Goal: Transaction & Acquisition: Purchase product/service

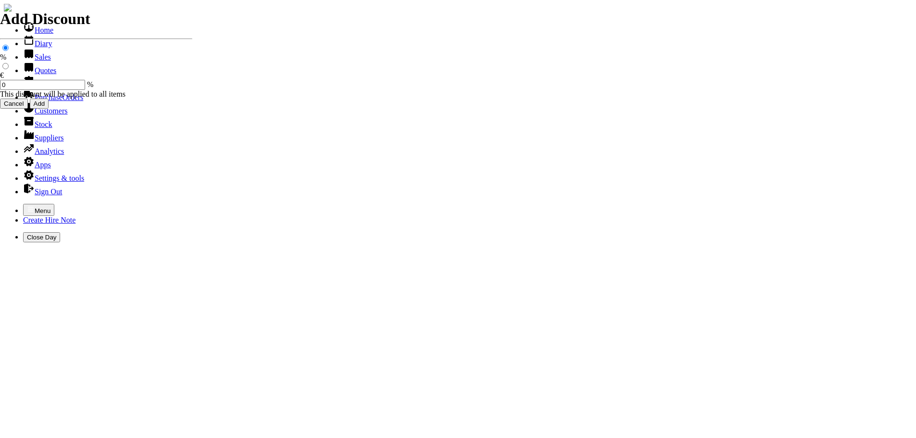
select select "HO"
click at [27, 205] on icon "button" at bounding box center [31, 209] width 8 height 8
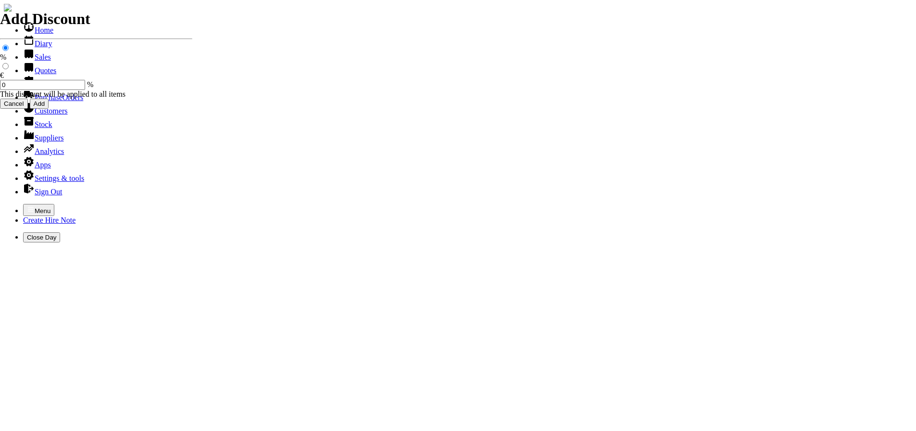
click at [29, 88] on link "Hire Notes" at bounding box center [45, 84] width 45 height 8
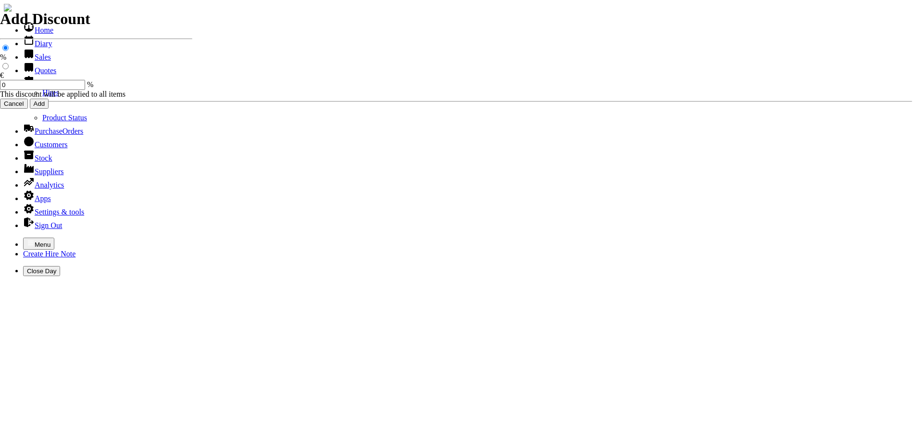
click at [42, 97] on link "Hires" at bounding box center [50, 92] width 17 height 8
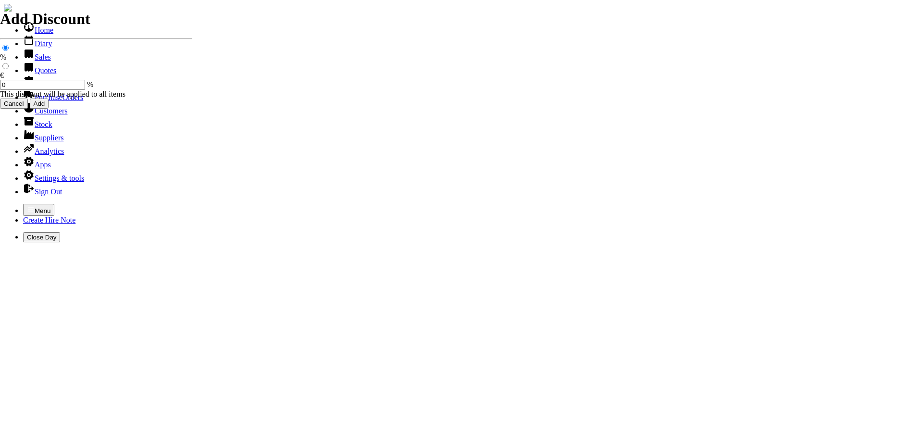
type input "tank"
type input "B"
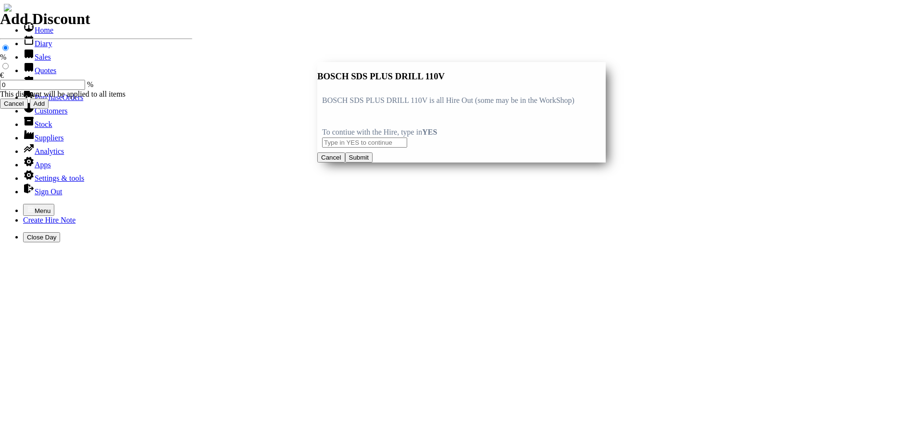
type input "BOSCH SDS PLUS DRILL 110V"
click at [345, 137] on input "text" at bounding box center [364, 142] width 85 height 10
type input "YES"
click at [373, 162] on button "Submit" at bounding box center [358, 157] width 27 height 10
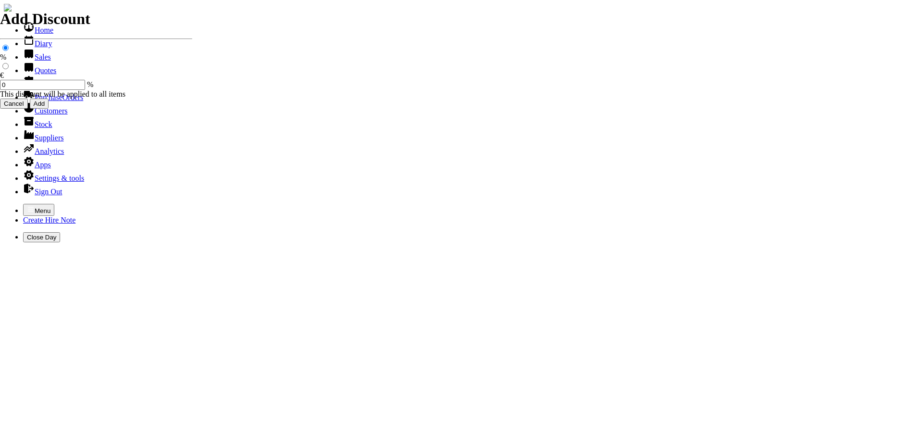
type input "20.00"
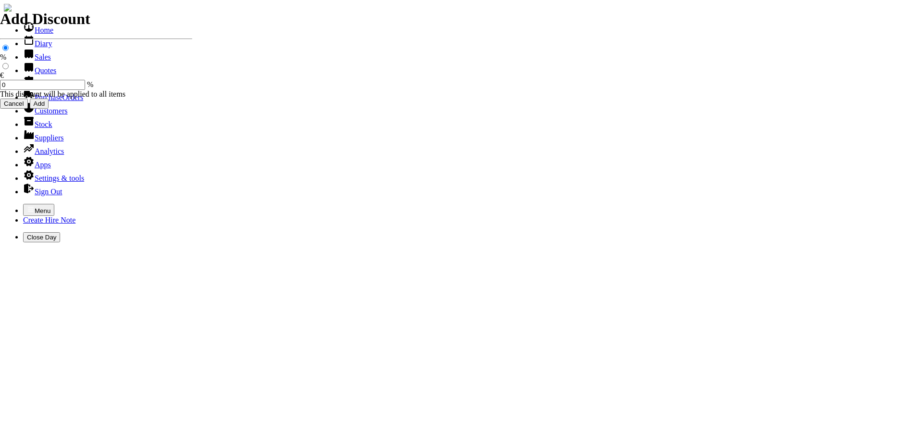
type input "[DATE]"
type input "440000737"
type input "tankstoragesystems@eircom.net"
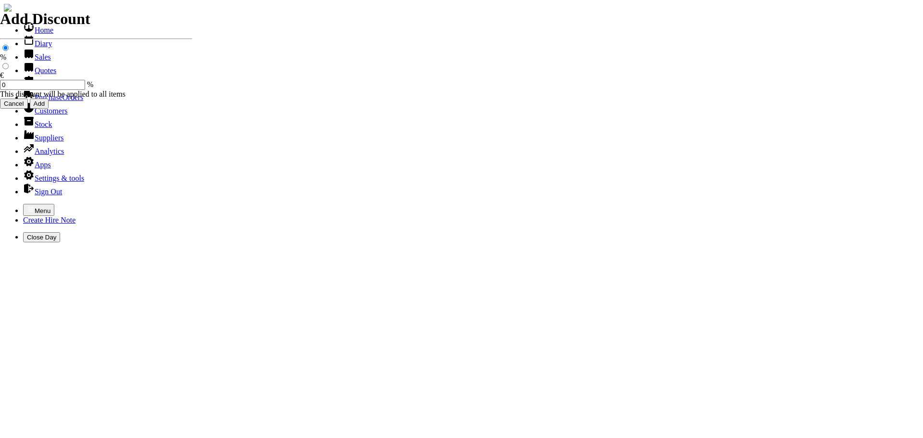
type input "Graham Sage"
select select "HO"
click at [27, 205] on icon "button" at bounding box center [31, 209] width 8 height 8
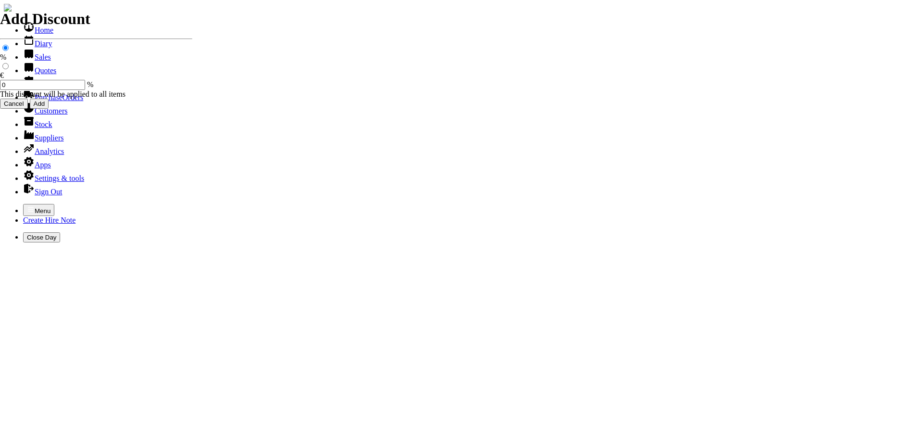
click at [39, 115] on link "Customers" at bounding box center [45, 111] width 44 height 8
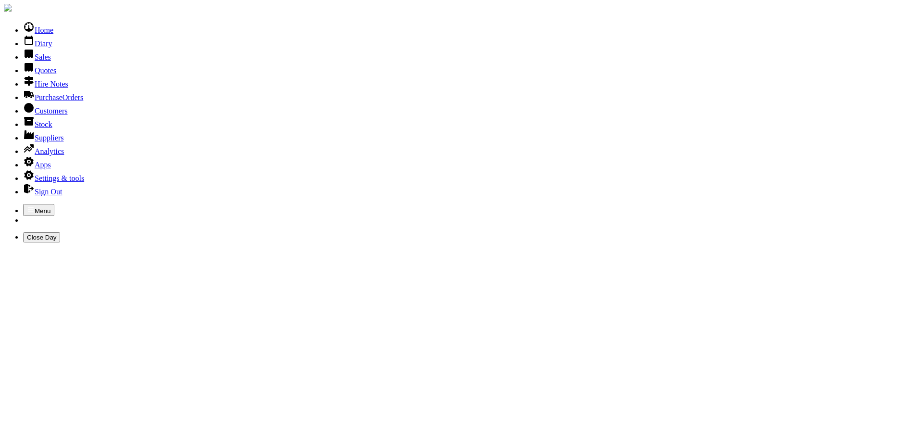
type input "cmd"
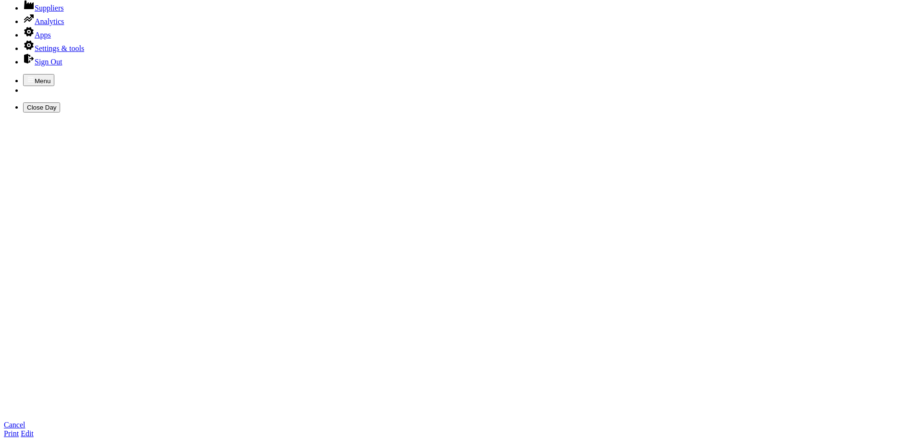
scroll to position [144, 0]
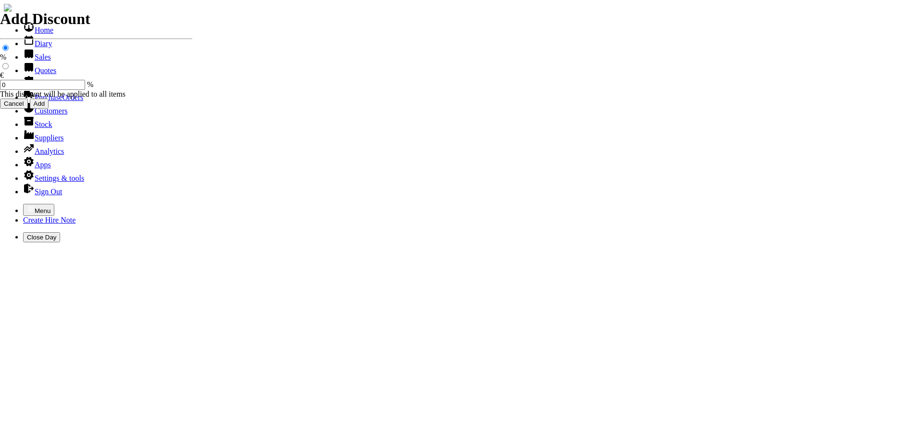
select select "HO"
click at [4, 204] on div "Menu Create Hire Note Close Day" at bounding box center [458, 223] width 908 height 38
click at [27, 205] on icon "button" at bounding box center [31, 209] width 8 height 8
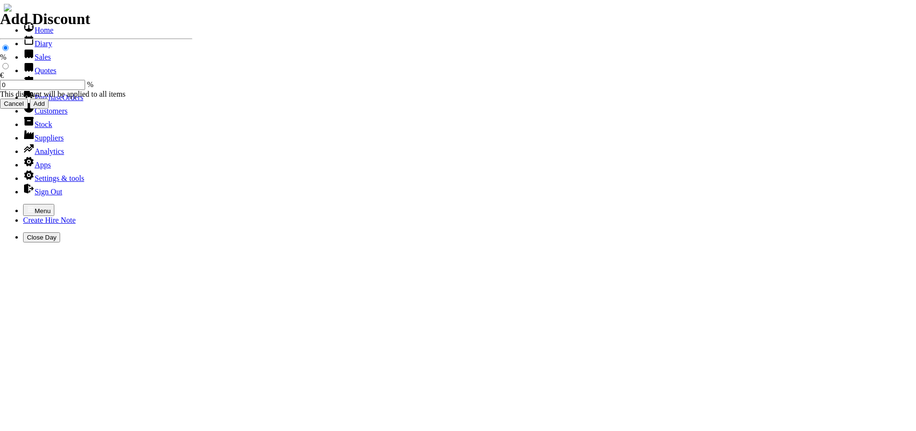
click at [41, 88] on link "Hire Notes" at bounding box center [45, 84] width 45 height 8
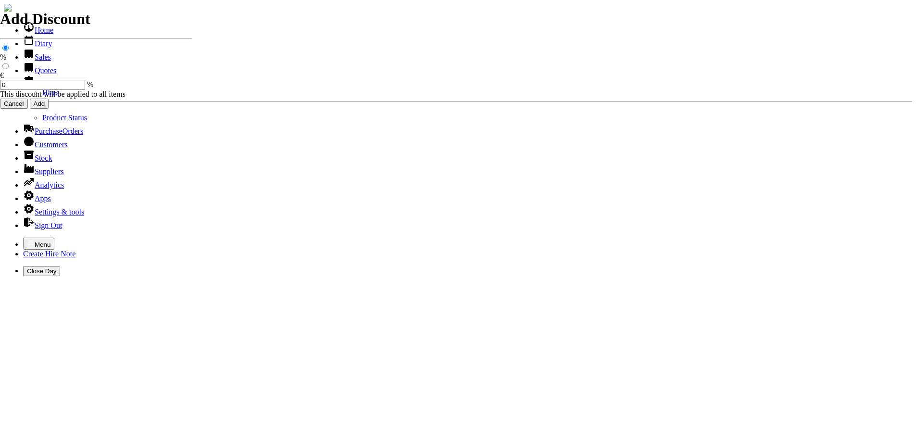
click at [42, 97] on link "Hires" at bounding box center [50, 92] width 17 height 8
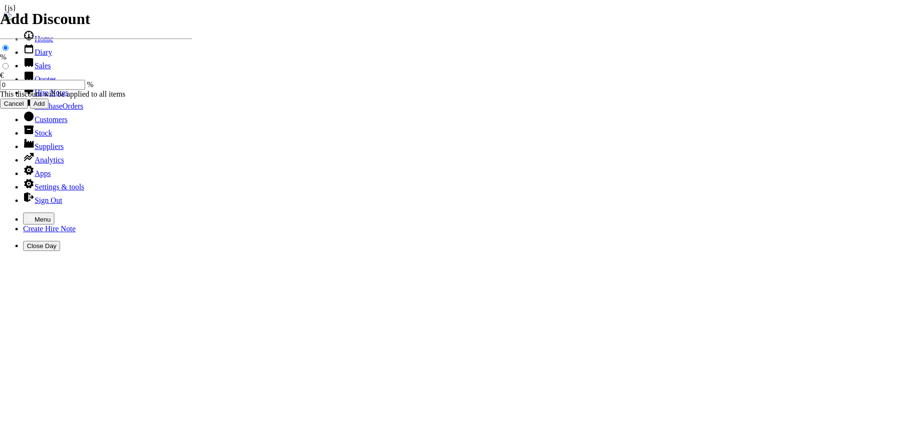
type input "john"
type input "10/09/2025"
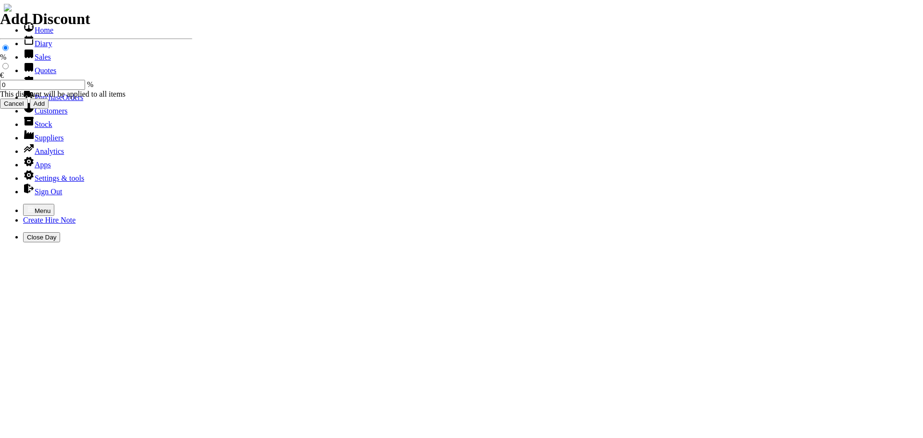
type input "[DATE]"
type input "50"
type input "First Day"
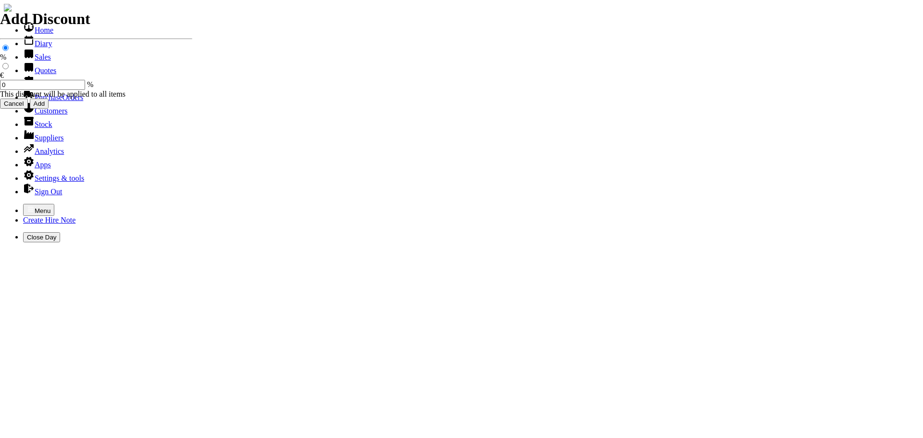
type input "20.00"
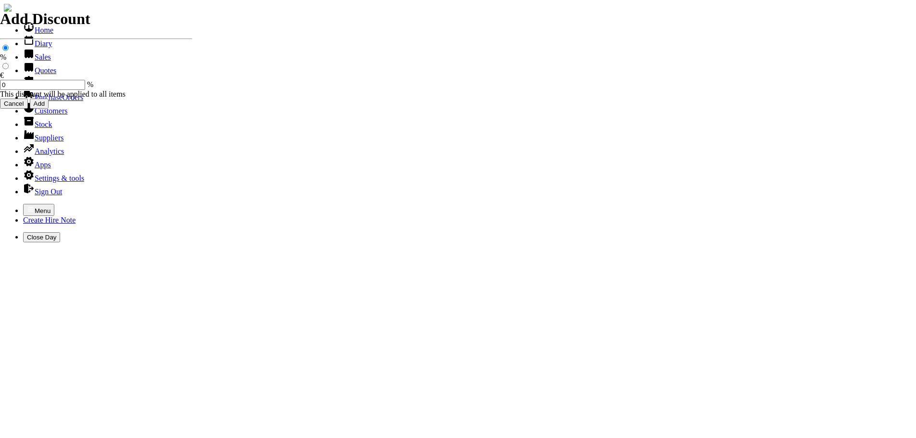
select select "HO"
select select "3"
type input "101508"
type input "colman@curraghlawn.ie"
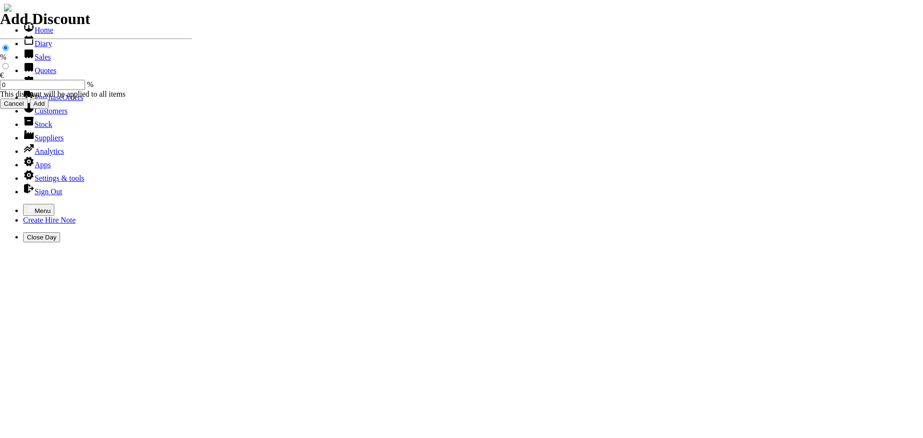
type input "John Melia"
select select "HO"
click at [28, 207] on icon "button" at bounding box center [31, 209] width 6 height 4
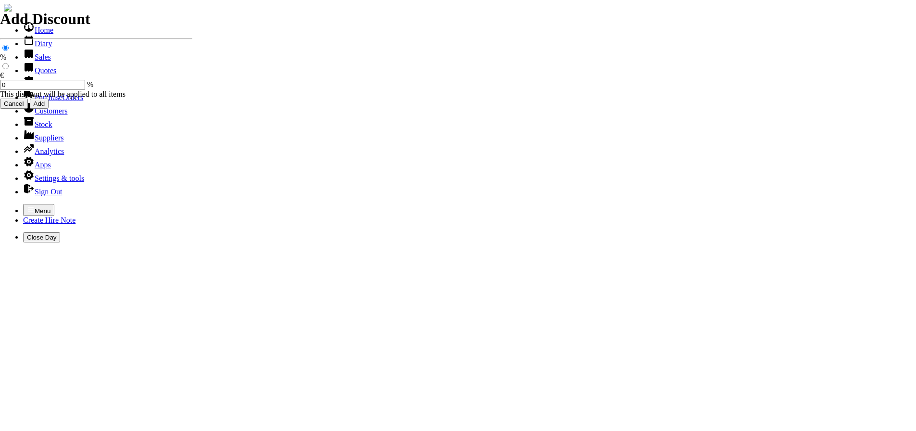
click at [33, 75] on link "Quotes" at bounding box center [39, 70] width 33 height 8
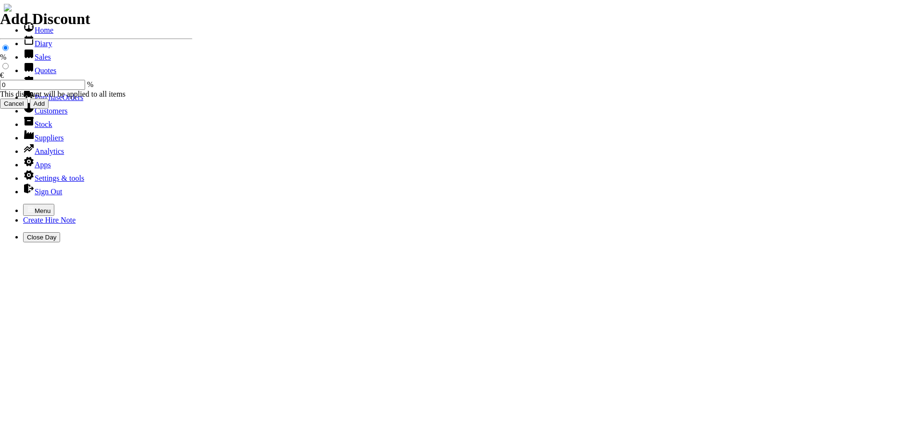
select select "HO"
type input "[GEOGRAPHIC_DATA]"
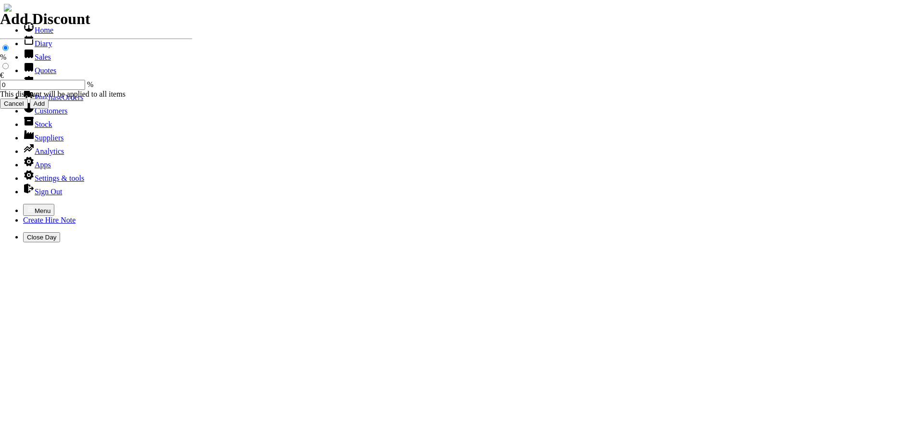
type input "[PERSON_NAME]"
type input "equipment sales"
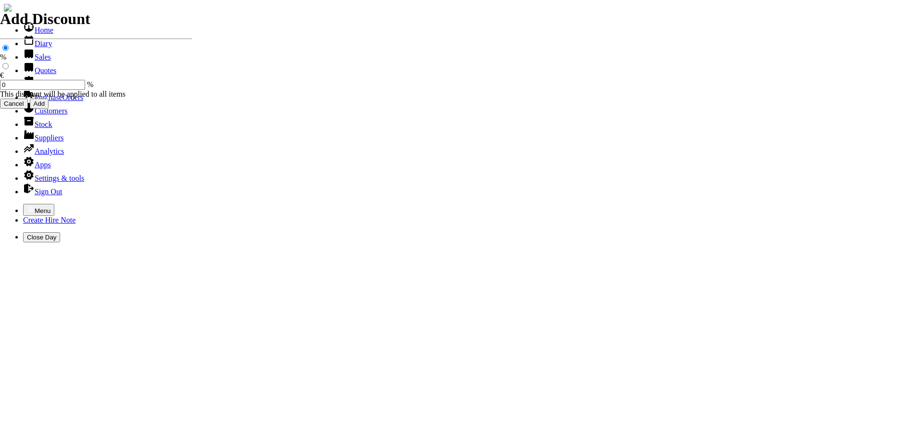
type input "e"
type input "o"
type input "OLEO - MAC HANDHELD LEAF BLOWER ( 25.4CC ) C/W ANTI VIBRATION SPRINGS ( 2 STROK…"
type input "299.00"
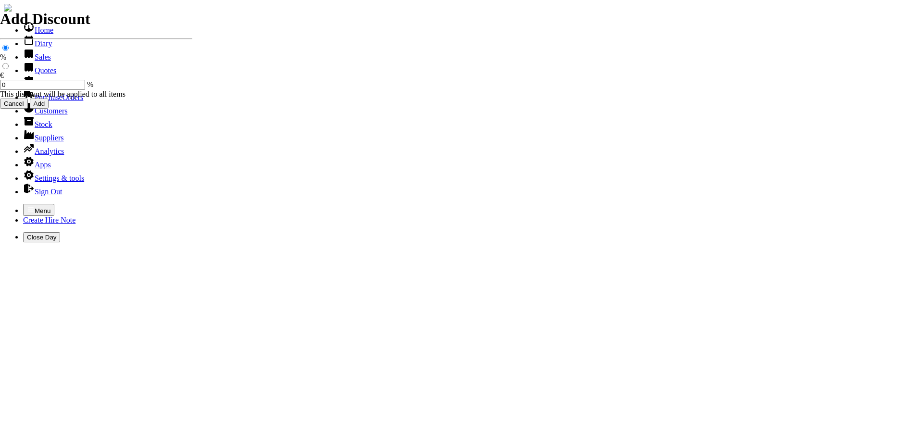
type input "101509"
type input "[EMAIL_ADDRESS][DOMAIN_NAME]"
type input "john tynan / dave herbert"
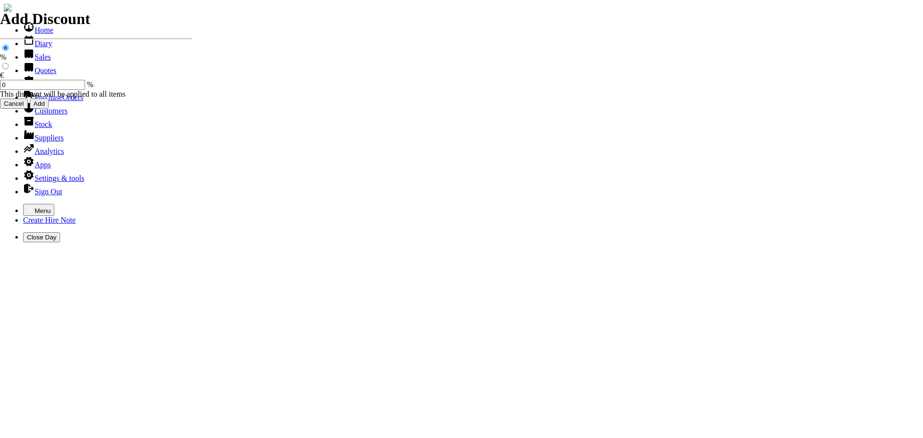
type input "a"
type input "jtynan@kildarecoco.ie"
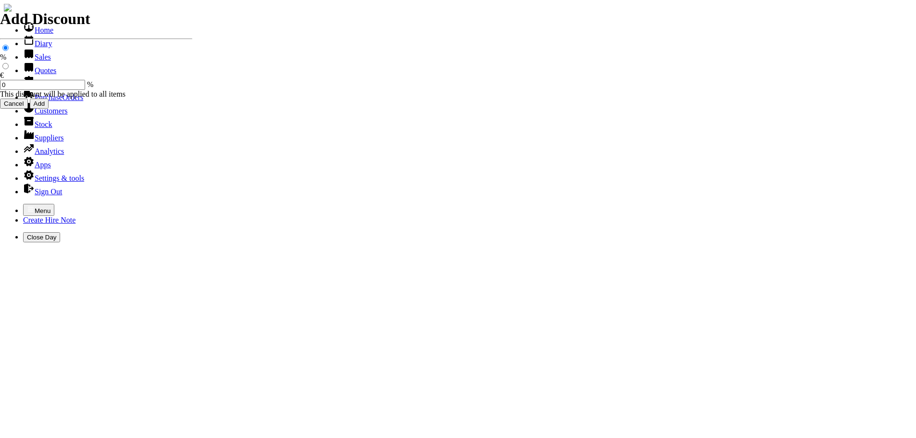
select select "HO"
click at [27, 205] on icon "button" at bounding box center [31, 209] width 8 height 8
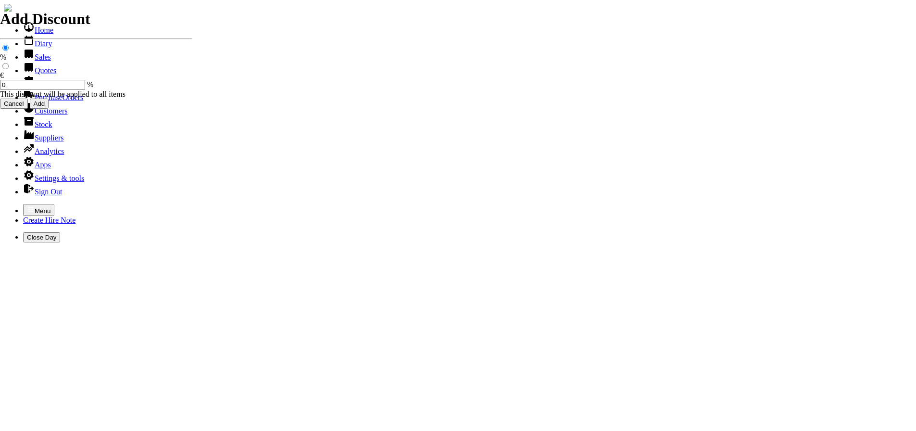
click at [33, 61] on link "Sales" at bounding box center [37, 57] width 28 height 8
